Goal: Information Seeking & Learning: Learn about a topic

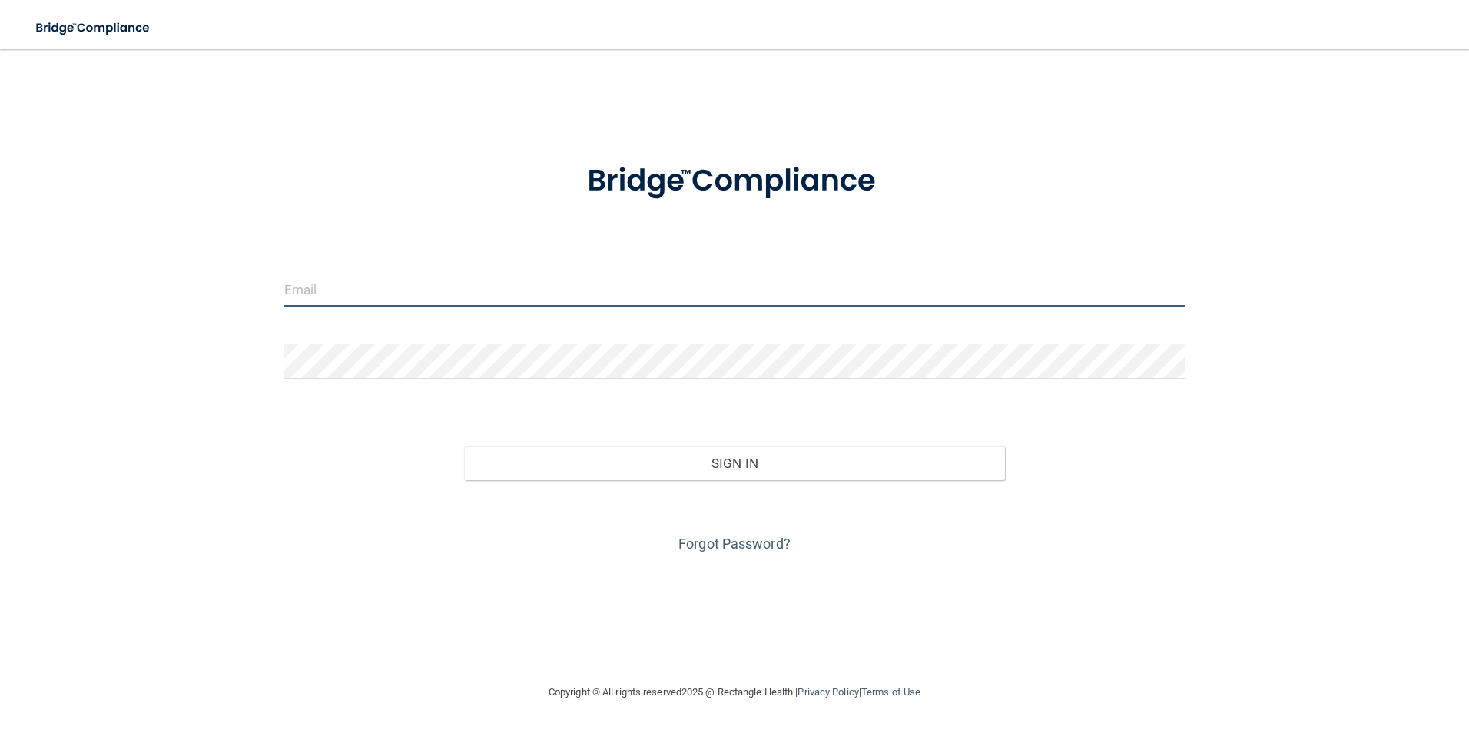
click at [310, 291] on input "email" at bounding box center [734, 289] width 901 height 35
type input "[EMAIL_ADDRESS][DOMAIN_NAME]"
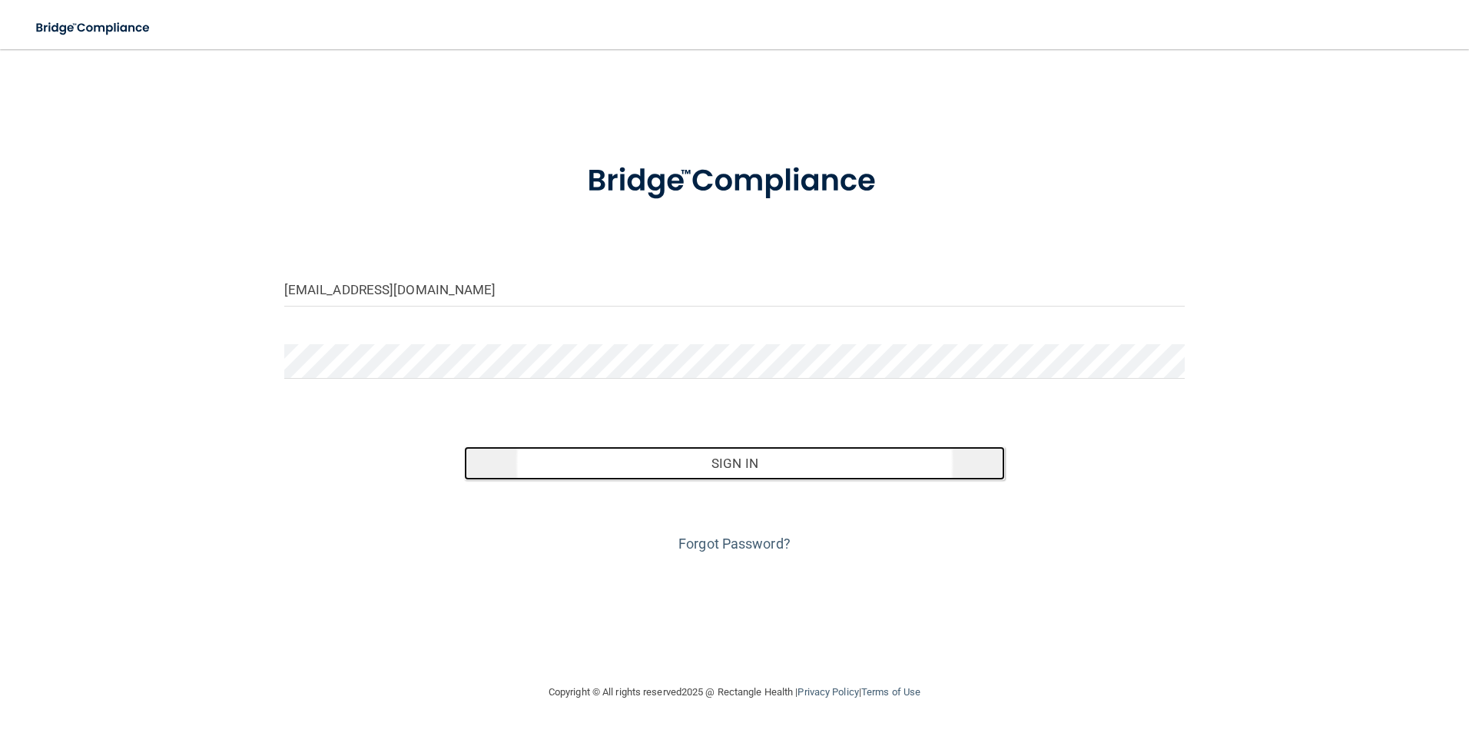
click at [725, 465] on button "Sign In" at bounding box center [734, 463] width 541 height 34
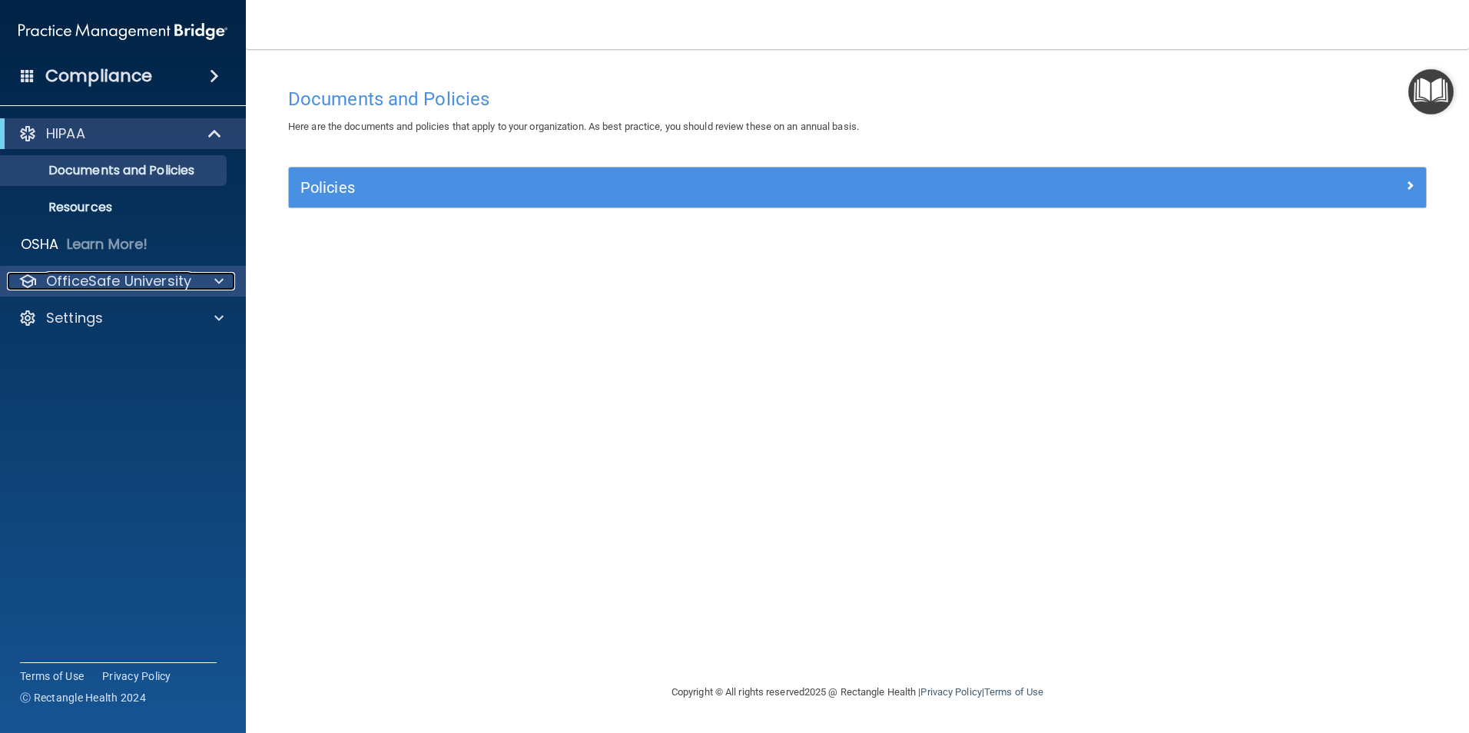
click at [73, 276] on p "OfficeSafe University" at bounding box center [118, 281] width 145 height 18
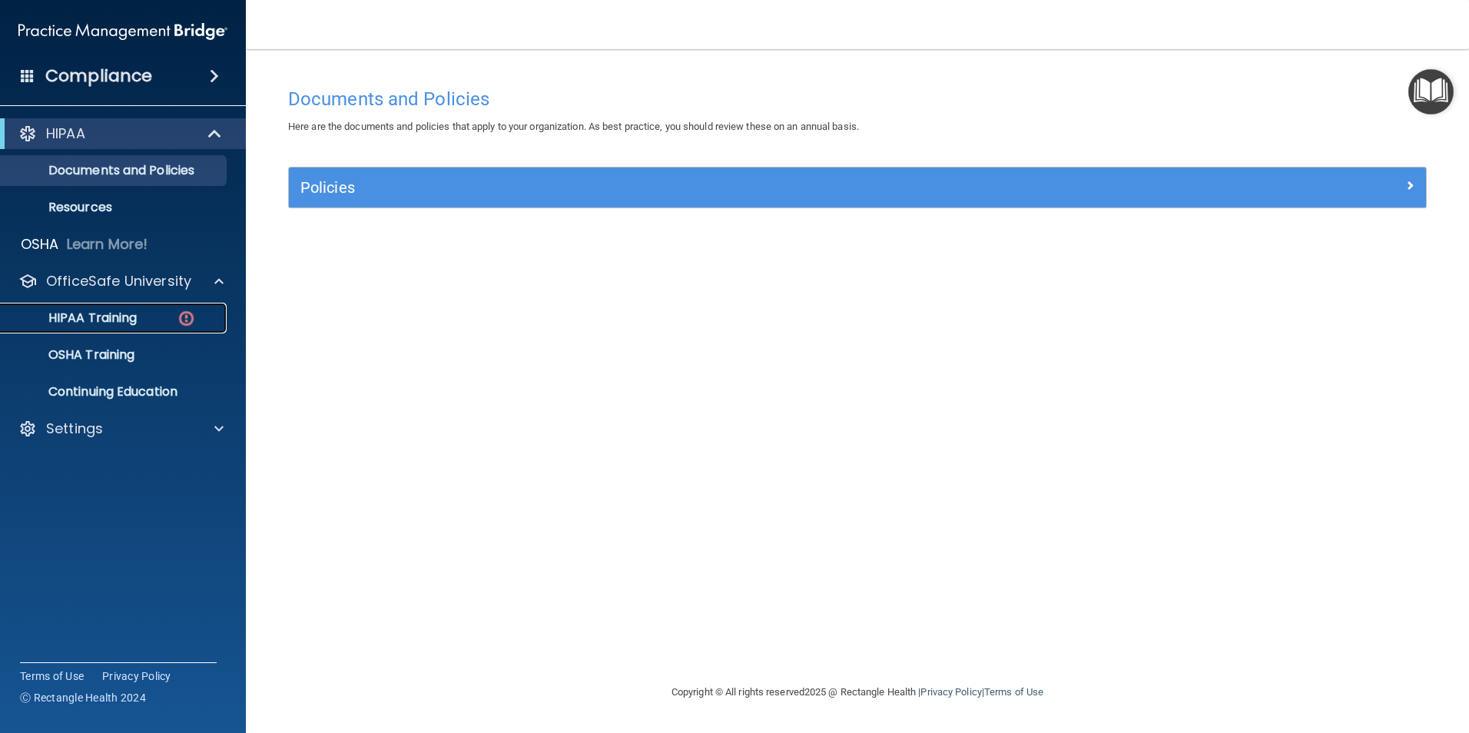
click at [107, 319] on p "HIPAA Training" at bounding box center [73, 317] width 127 height 15
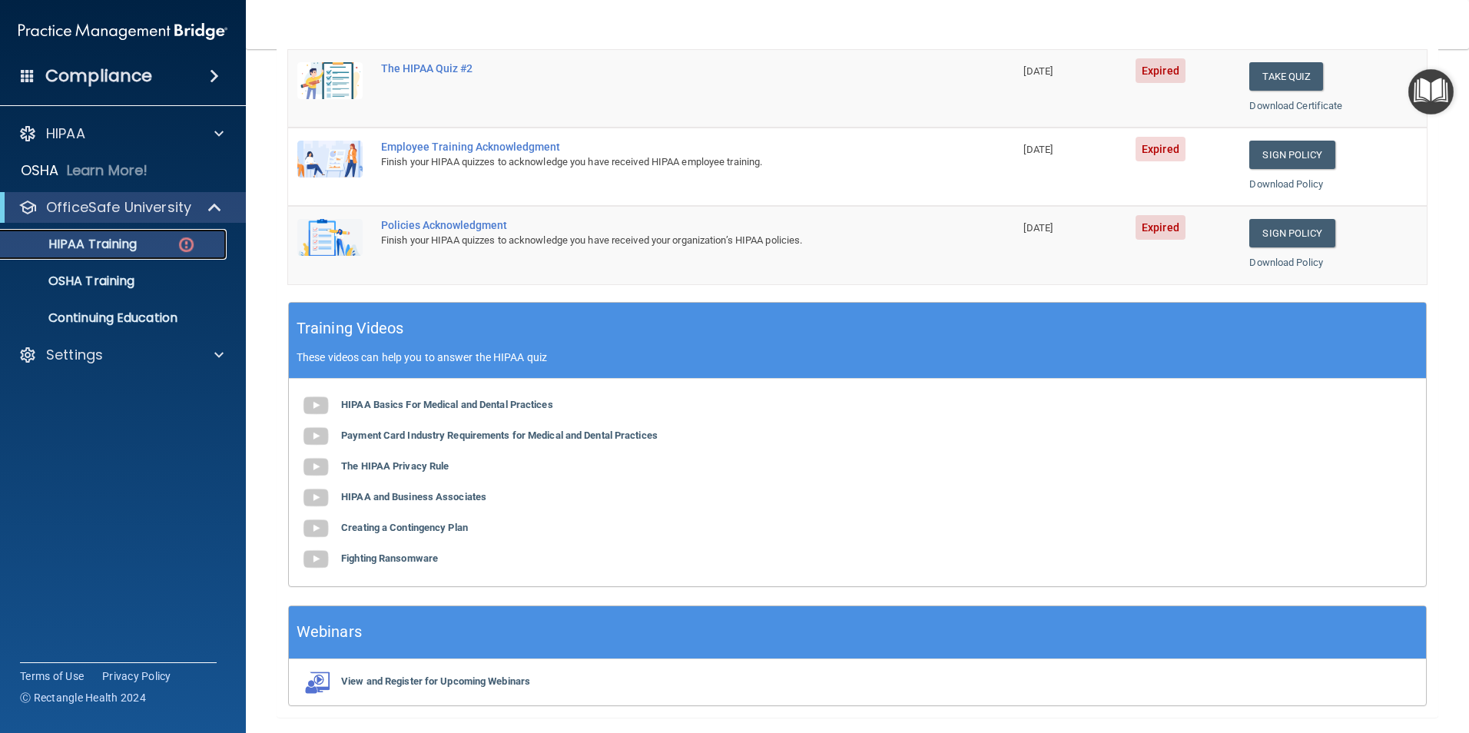
scroll to position [424, 0]
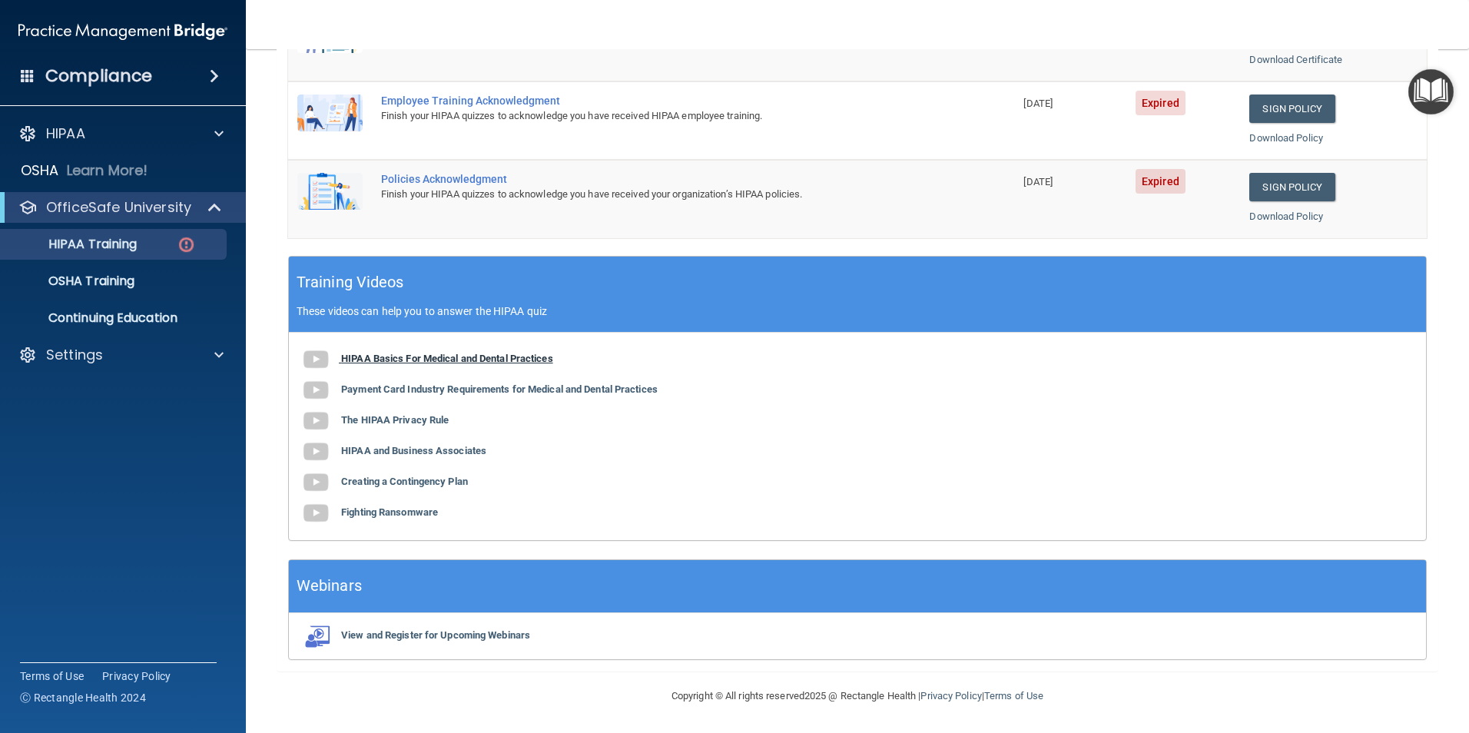
click at [417, 359] on b "HIPAA Basics For Medical and Dental Practices" at bounding box center [447, 359] width 212 height 12
click at [312, 388] on img at bounding box center [315, 390] width 31 height 31
